Goal: Information Seeking & Learning: Check status

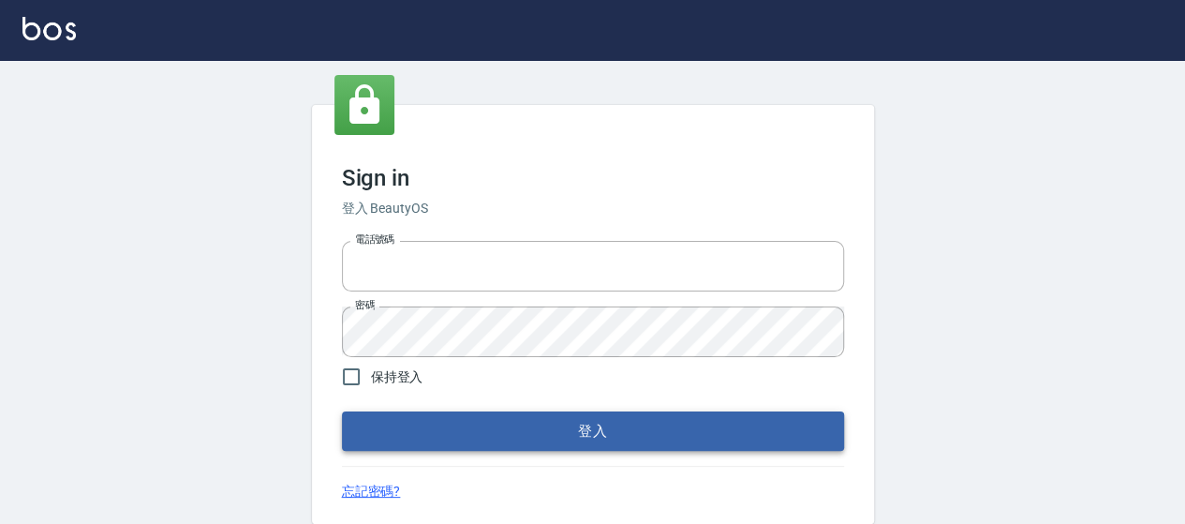
type input "0426657169"
click at [603, 436] on button "登入" at bounding box center [593, 430] width 502 height 39
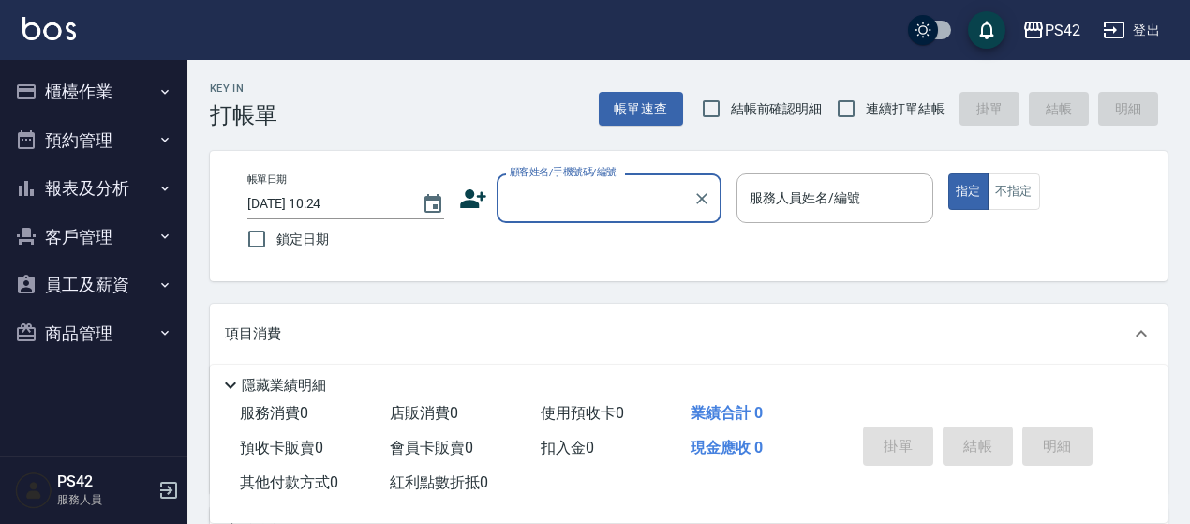
click at [71, 190] on button "報表及分析" at bounding box center [93, 188] width 172 height 49
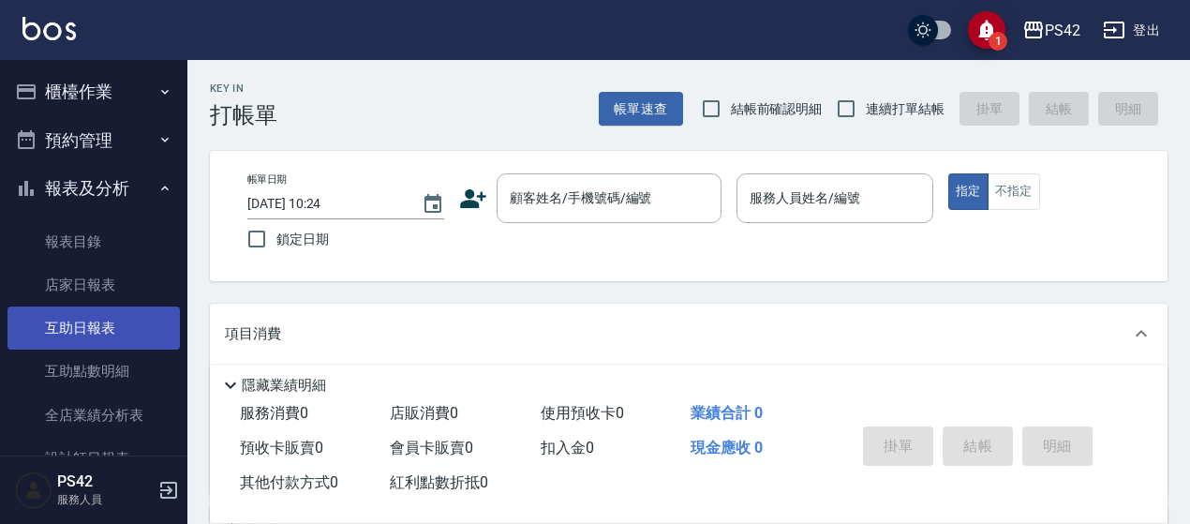
click at [114, 320] on link "互助日報表" at bounding box center [93, 327] width 172 height 43
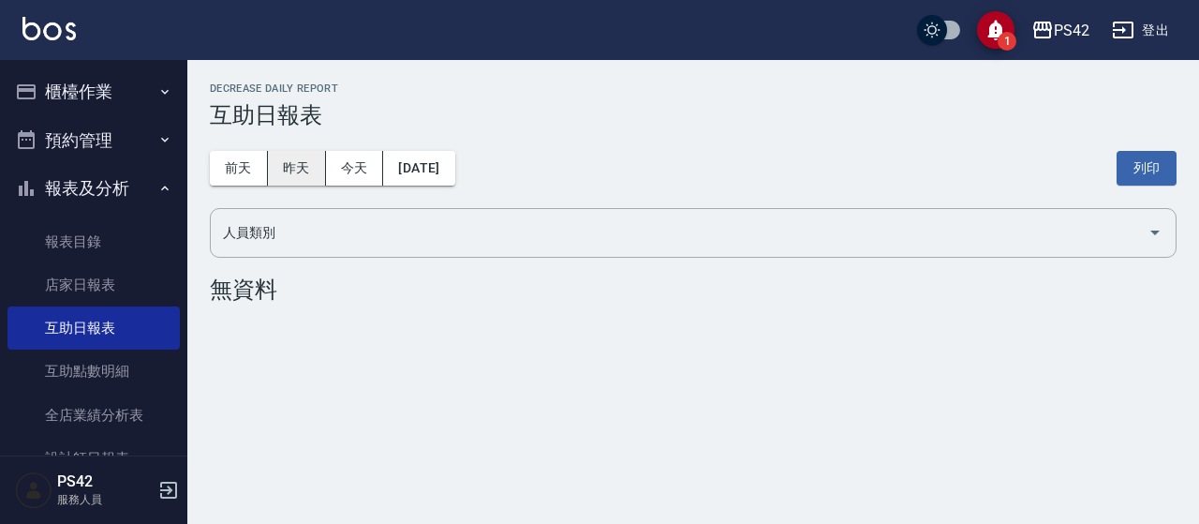
click at [277, 170] on button "昨天" at bounding box center [297, 168] width 58 height 35
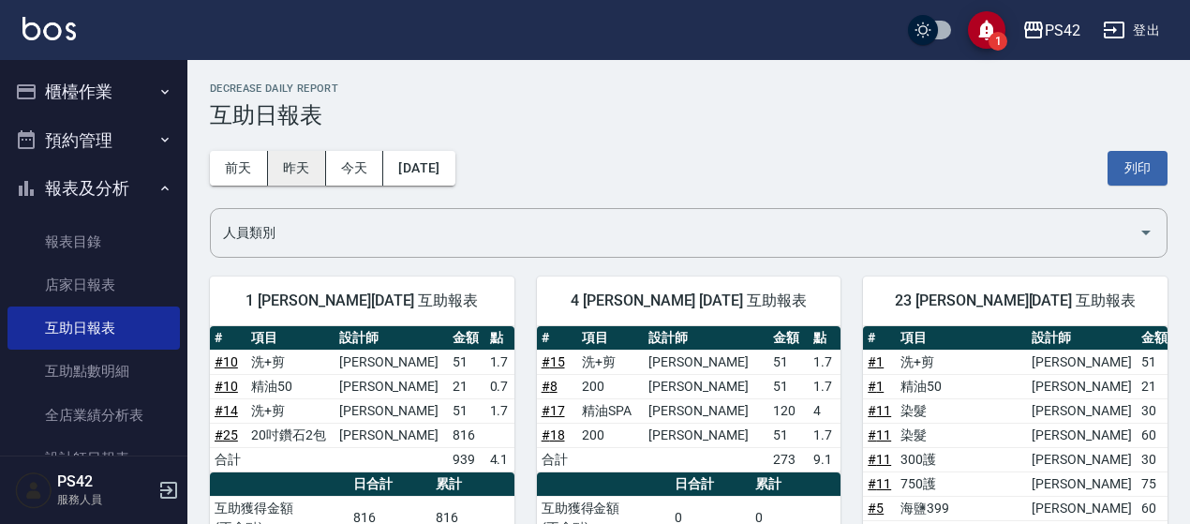
click at [305, 175] on button "昨天" at bounding box center [297, 168] width 58 height 35
click at [238, 174] on button "前天" at bounding box center [239, 168] width 58 height 35
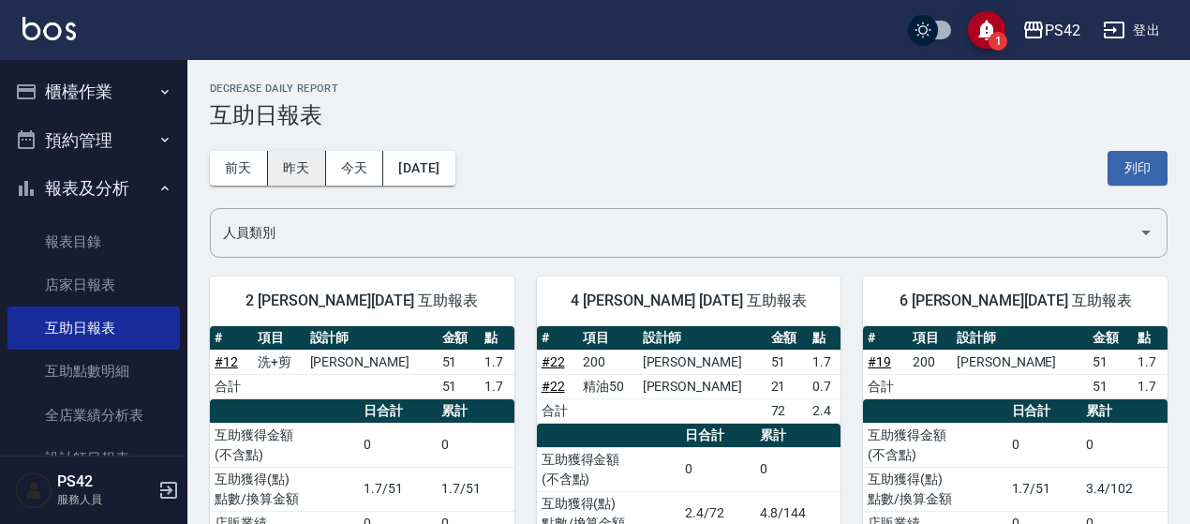
click at [283, 170] on button "昨天" at bounding box center [297, 168] width 58 height 35
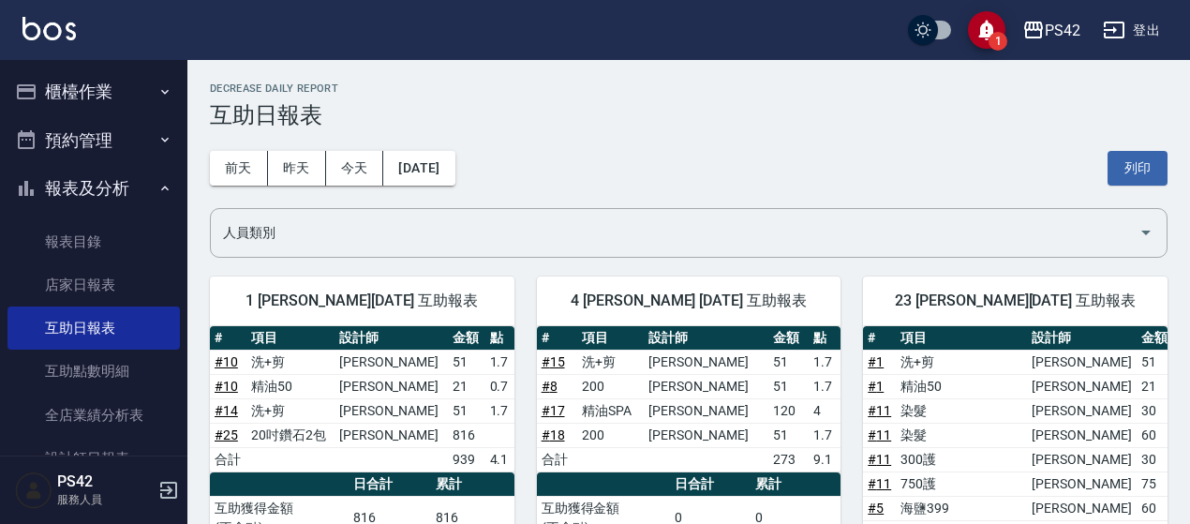
scroll to position [94, 0]
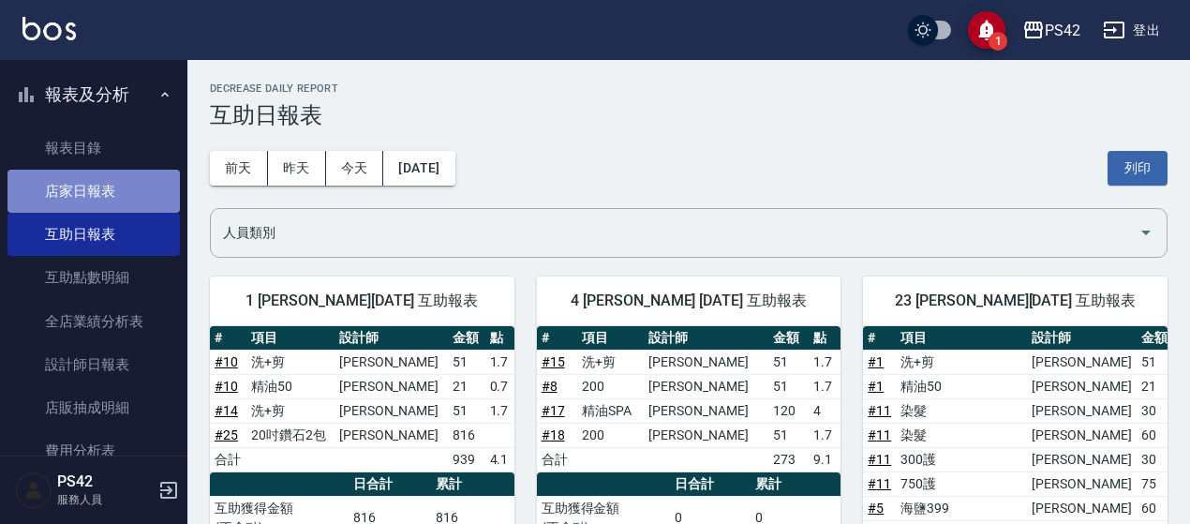
click at [132, 187] on link "店家日報表" at bounding box center [93, 191] width 172 height 43
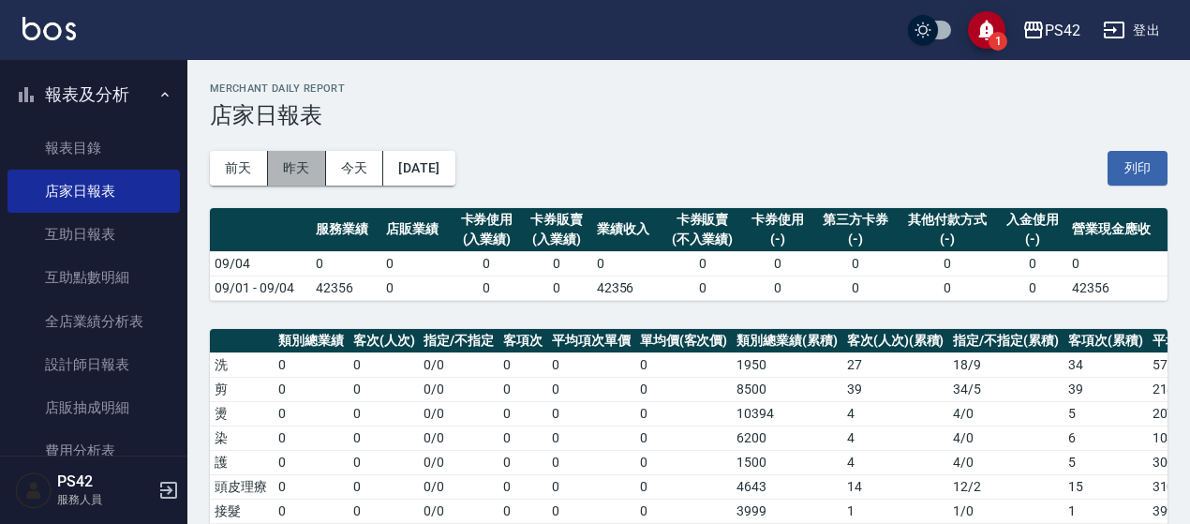
click at [302, 170] on button "昨天" at bounding box center [297, 168] width 58 height 35
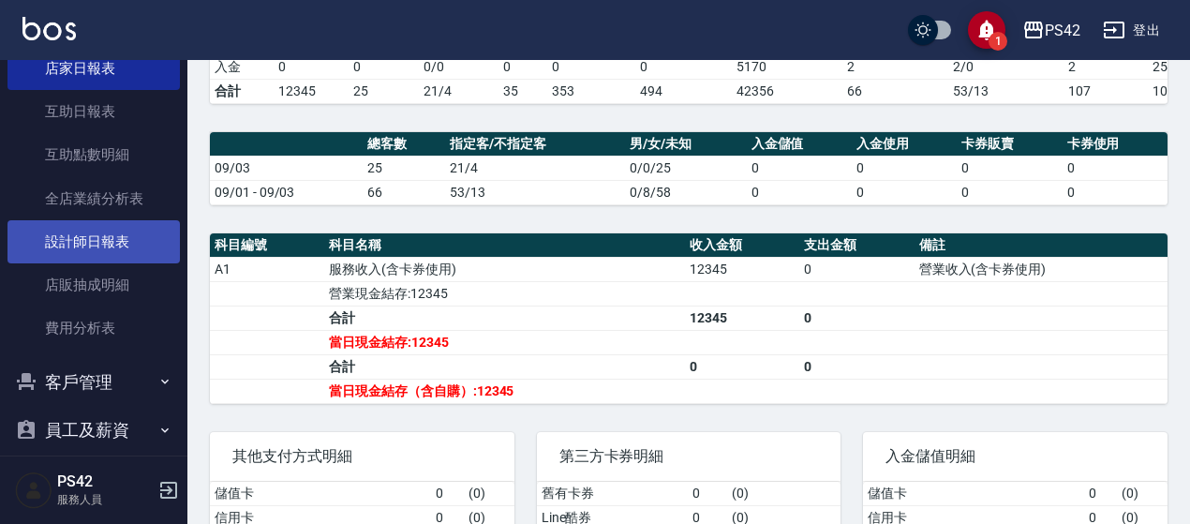
scroll to position [187, 0]
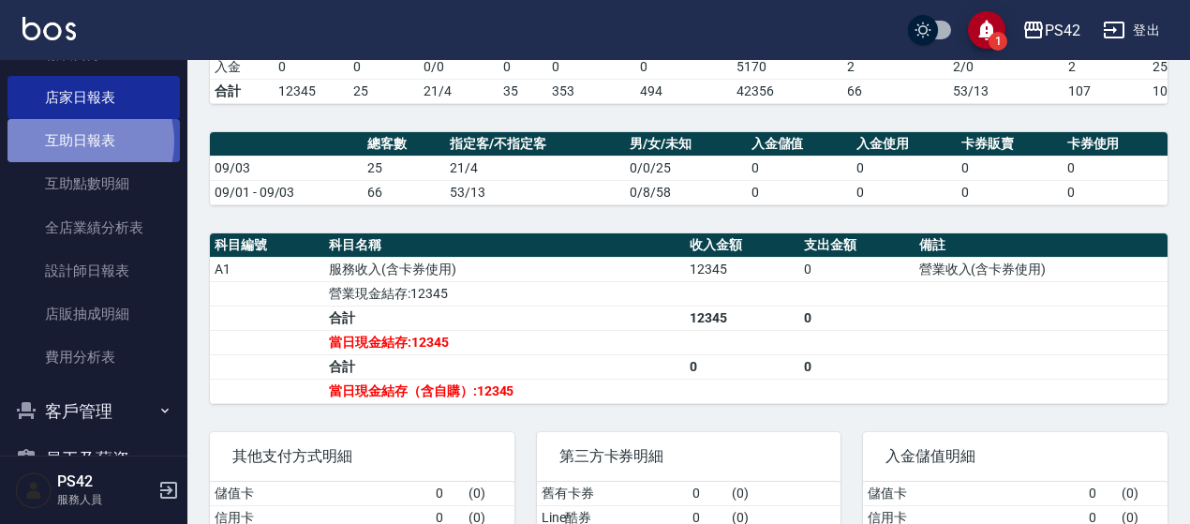
click at [75, 141] on link "互助日報表" at bounding box center [93, 140] width 172 height 43
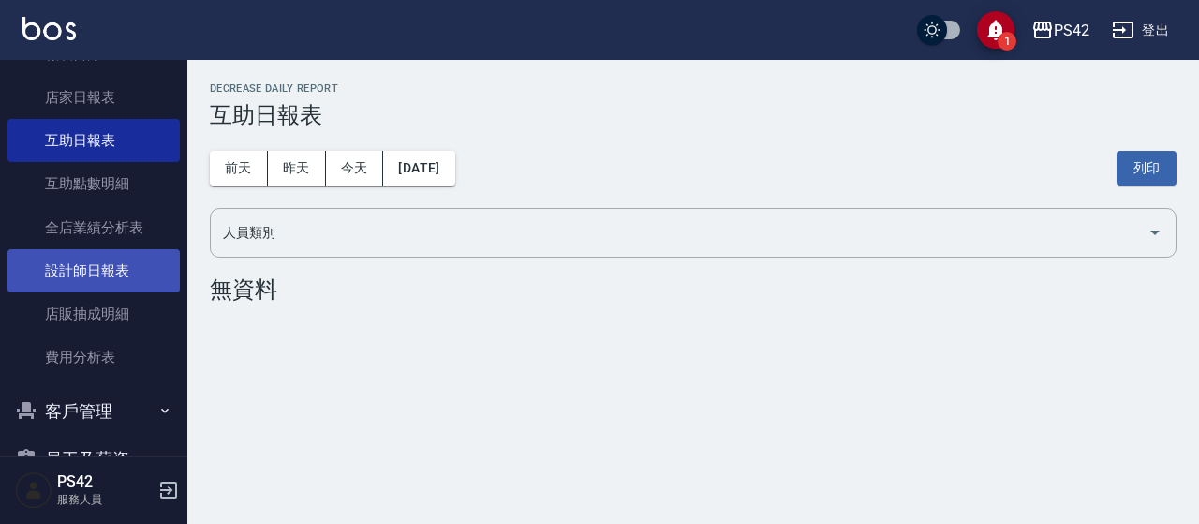
click at [96, 261] on link "設計師日報表" at bounding box center [93, 270] width 172 height 43
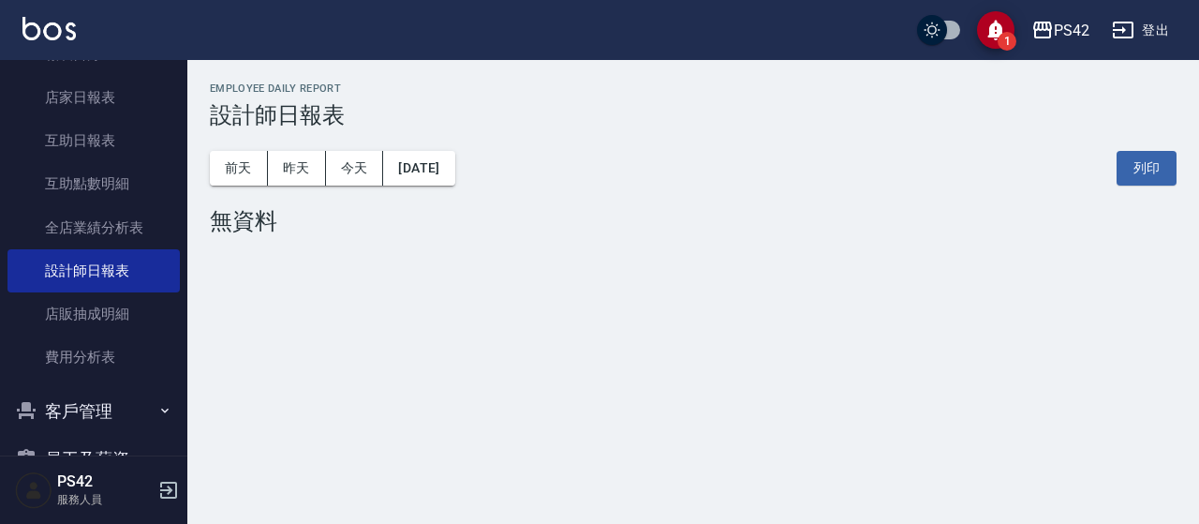
click at [440, 142] on div "[DATE] [DATE] [DATE] [DATE] 列印" at bounding box center [693, 168] width 967 height 80
click at [450, 161] on button "[DATE]" at bounding box center [418, 168] width 71 height 35
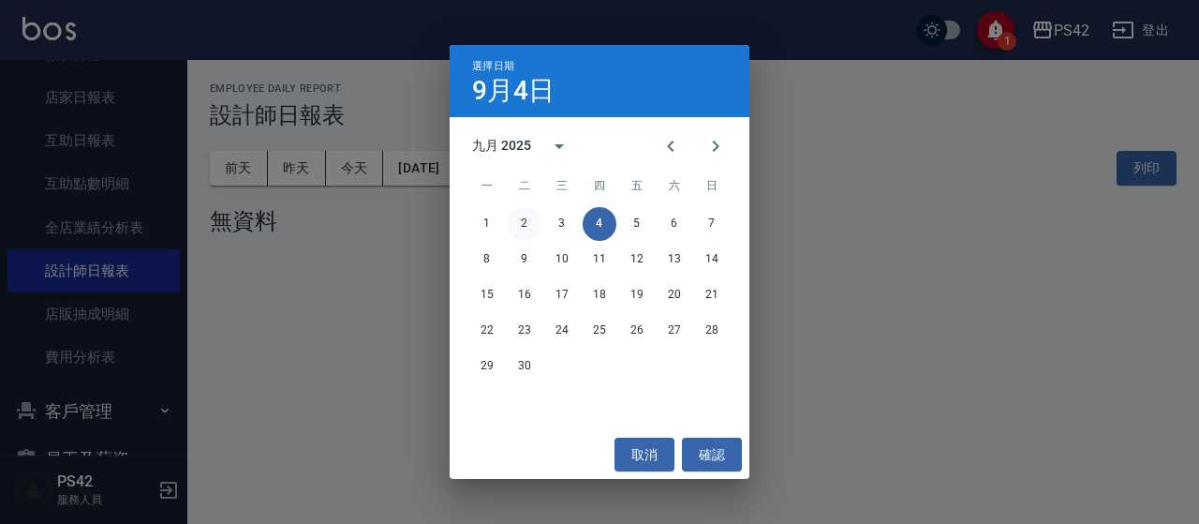
click at [521, 229] on button "2" at bounding box center [525, 224] width 34 height 34
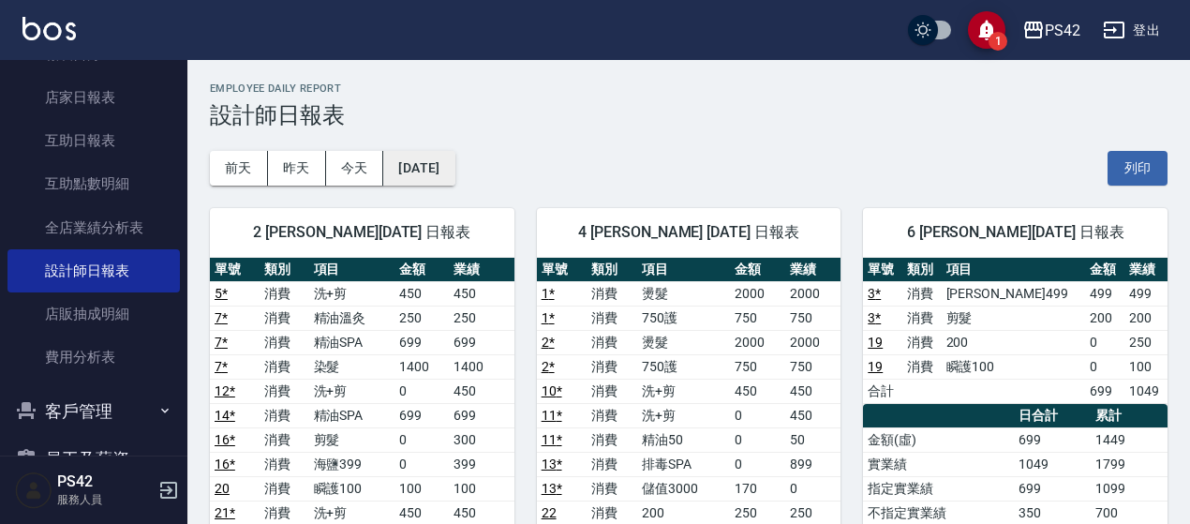
click at [454, 170] on button "[DATE]" at bounding box center [418, 168] width 71 height 35
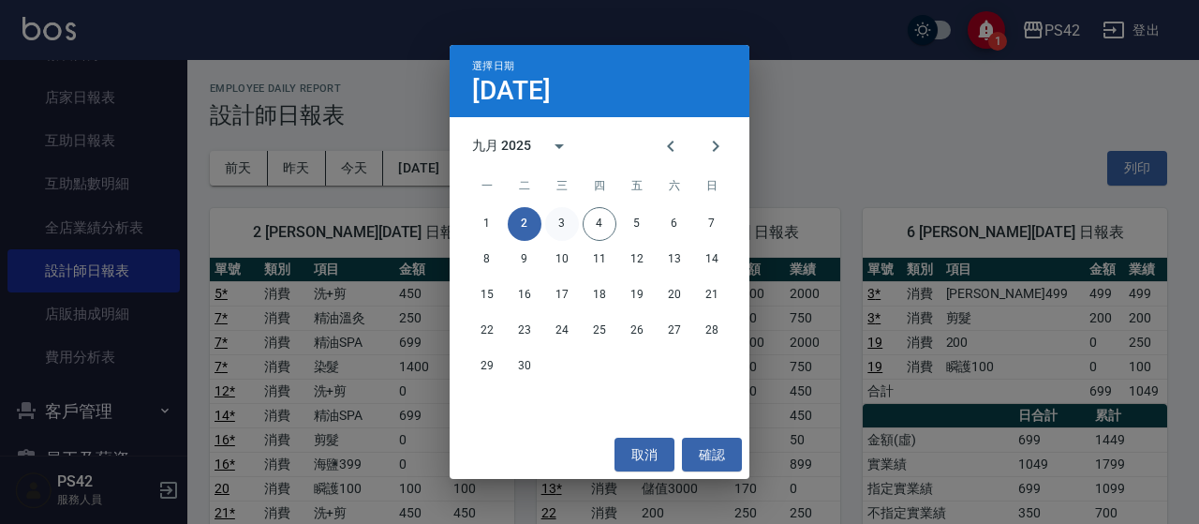
click at [560, 221] on button "3" at bounding box center [562, 224] width 34 height 34
